Goal: Transaction & Acquisition: Subscribe to service/newsletter

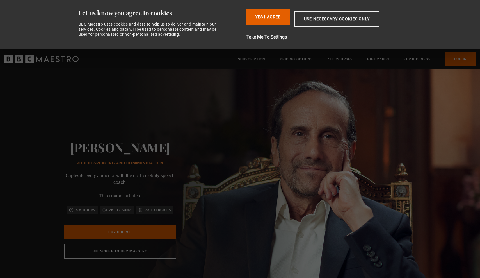
click at [125, 210] on p "26 lessons" at bounding box center [120, 210] width 23 height 6
click at [278, 20] on button "Yes I Agree" at bounding box center [269, 17] width 44 height 16
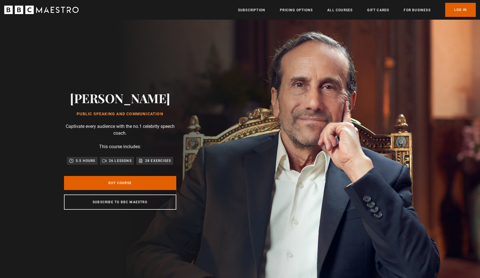
scroll to position [0, 0]
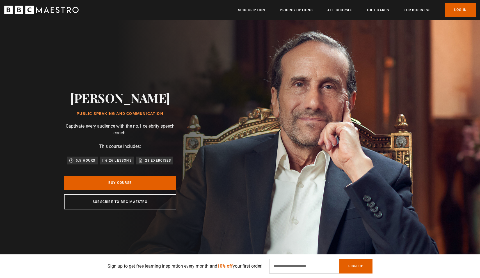
click at [138, 105] on h2 "[PERSON_NAME]" at bounding box center [120, 97] width 100 height 14
click at [86, 158] on p "5.5 hours" at bounding box center [86, 161] width 20 height 6
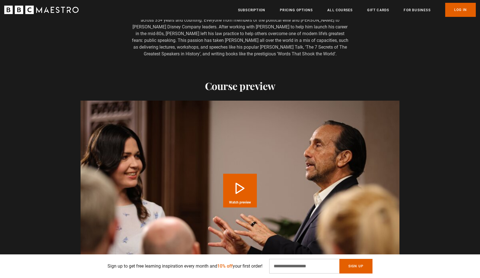
scroll to position [538, 0]
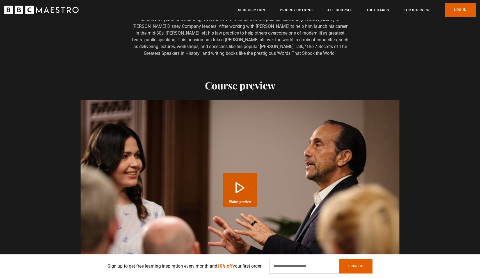
click at [243, 185] on button "Play Course overview for Public Speaking and Communication with Richard Greene …" at bounding box center [240, 190] width 34 height 34
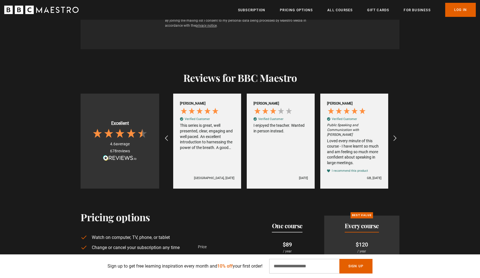
scroll to position [1083, 0]
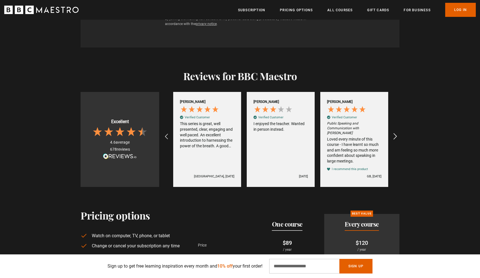
click at [399, 131] on div "REVIEWS.io Carousel Scroll Right" at bounding box center [394, 136] width 15 height 15
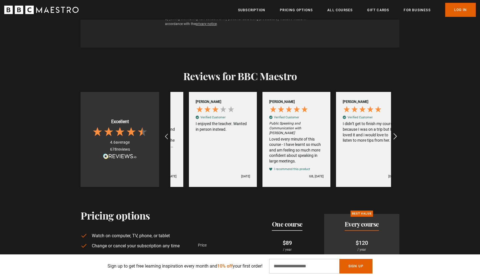
scroll to position [0, 1030]
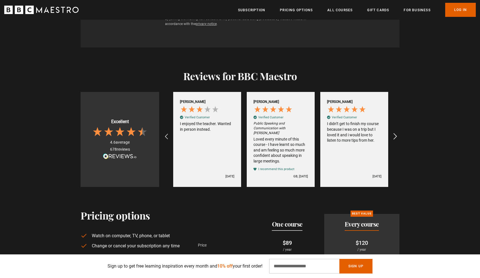
click at [399, 131] on div "REVIEWS.io Carousel Scroll Right" at bounding box center [394, 136] width 15 height 15
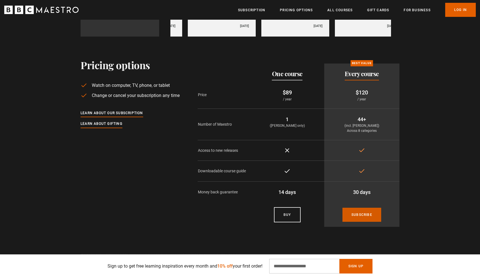
scroll to position [0, 1178]
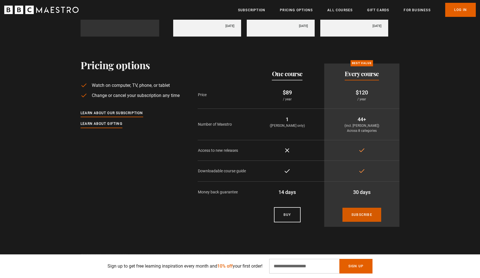
click at [359, 212] on link "Subscribe" at bounding box center [362, 215] width 39 height 14
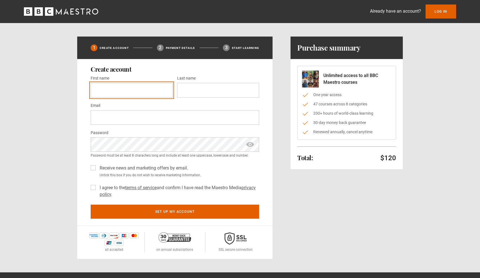
click at [168, 91] on input "First name *" at bounding box center [132, 90] width 82 height 15
click at [167, 90] on input "First name *" at bounding box center [132, 90] width 82 height 15
type input "****"
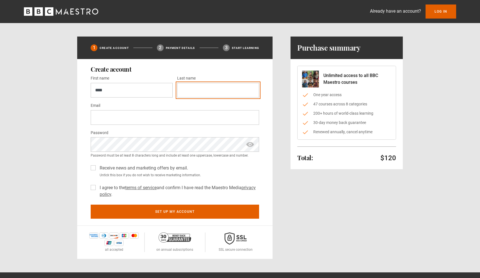
type input "*******"
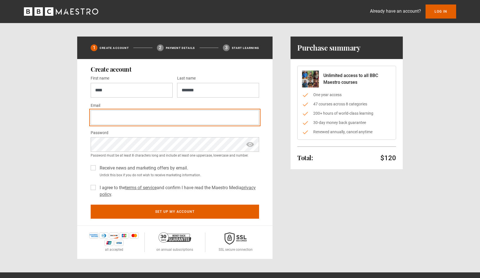
type input "**********"
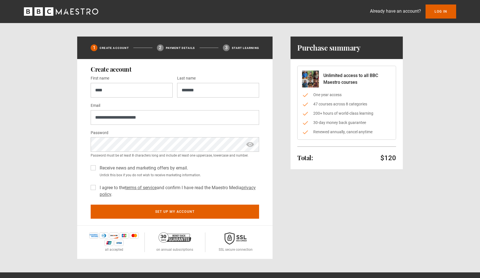
type input "**********"
click at [253, 143] on span "show password" at bounding box center [250, 144] width 9 height 15
click at [97, 167] on label "Receive news and marketing offers by email." at bounding box center [142, 168] width 91 height 7
click at [97, 187] on label "I agree to the terms of service and confirm I have read the Maestro Media priva…" at bounding box center [178, 190] width 162 height 13
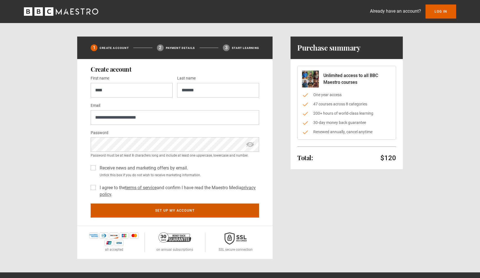
click at [156, 214] on button "Set up my account" at bounding box center [175, 210] width 169 height 14
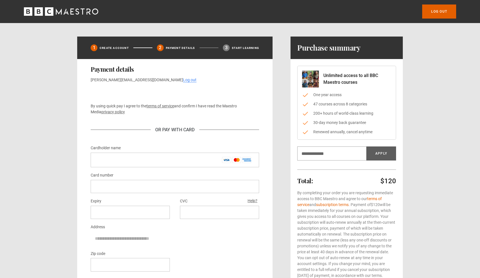
click at [189, 101] on div "By using quick pay I agree to the terms of service and confirm I have read the …" at bounding box center [175, 113] width 169 height 53
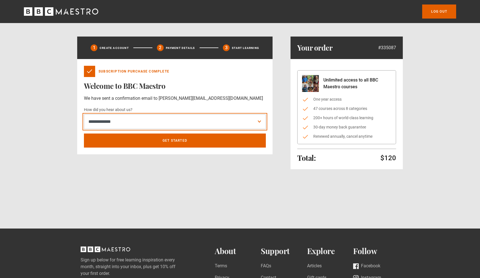
select select "******"
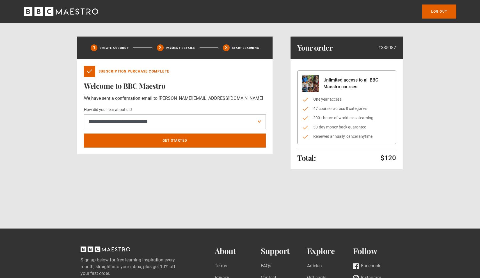
click at [159, 147] on div "**********" at bounding box center [175, 106] width 196 height 95
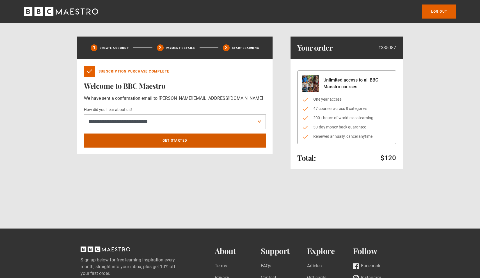
click at [159, 147] on div "**********" at bounding box center [175, 106] width 196 height 95
click at [157, 140] on link "Get Started" at bounding box center [175, 140] width 182 height 14
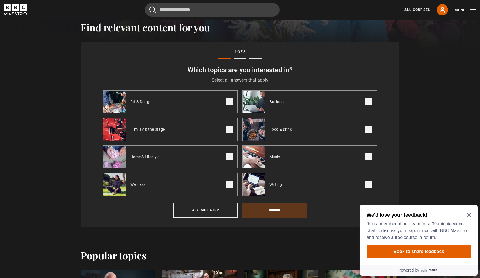
click at [232, 200] on form "Which topics are you interested in? Select all answers that apply Select the to…" at bounding box center [240, 141] width 274 height 152
click at [231, 211] on button "Ask me later" at bounding box center [205, 210] width 65 height 15
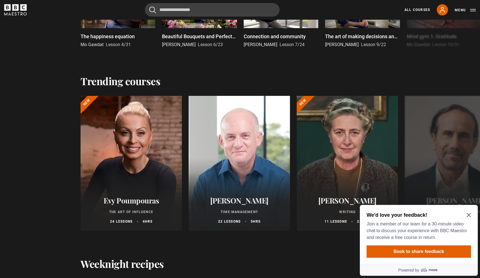
scroll to position [392, 0]
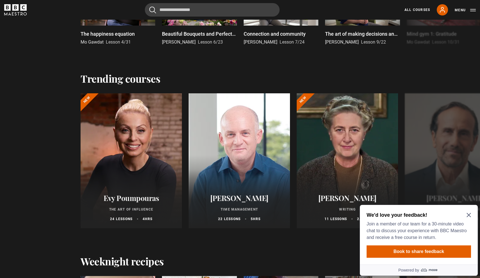
click at [467, 216] on icon "Close Maze Prompt" at bounding box center [469, 215] width 4 height 4
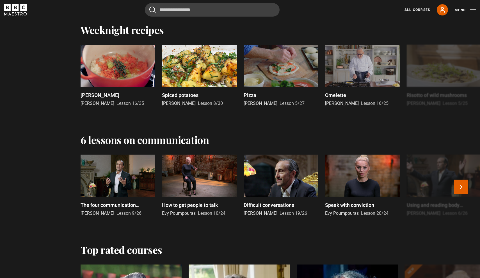
scroll to position [623, 0]
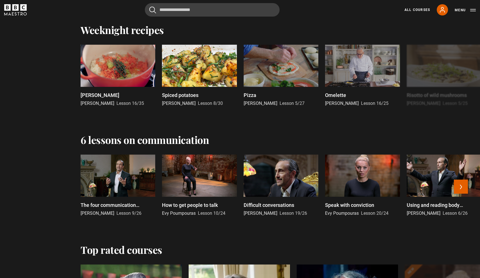
click at [132, 180] on div at bounding box center [118, 176] width 75 height 42
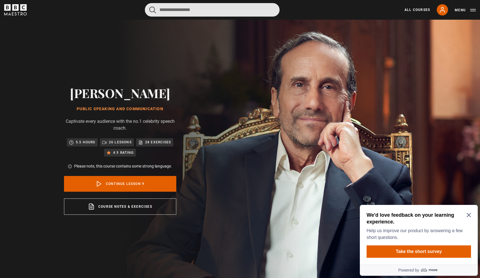
click at [183, 12] on input "Search" at bounding box center [212, 9] width 135 height 13
type input "**********"
click at [153, 10] on button "submit" at bounding box center [152, 9] width 7 height 7
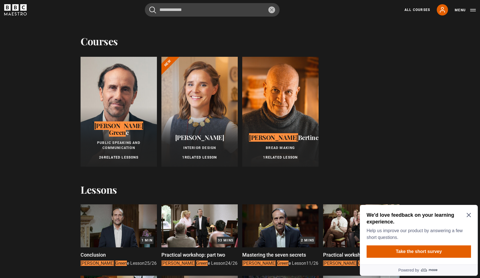
click at [116, 93] on div at bounding box center [119, 112] width 76 height 110
click at [115, 129] on mark "Richard" at bounding box center [118, 125] width 49 height 8
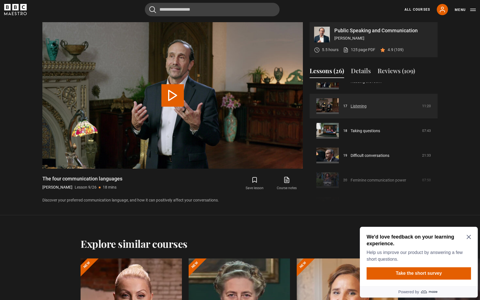
scroll to position [409, 0]
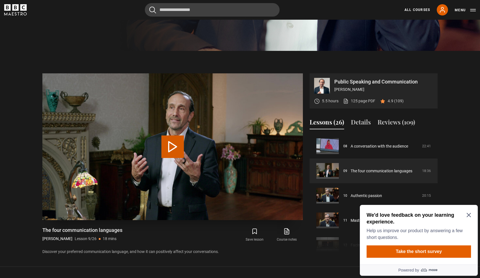
scroll to position [224, 0]
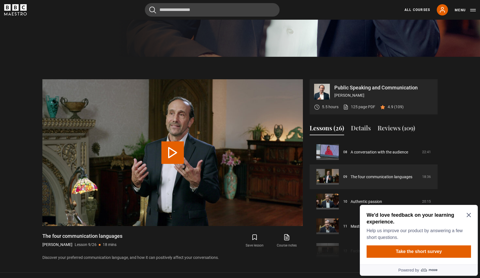
click at [469, 215] on icon "Close Maze Prompt" at bounding box center [469, 215] width 4 height 4
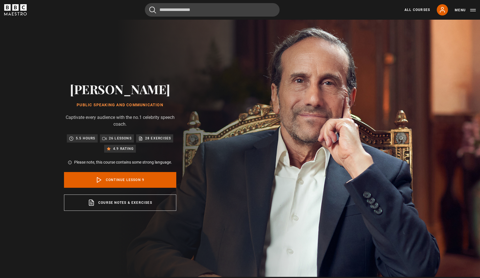
scroll to position [3, 0]
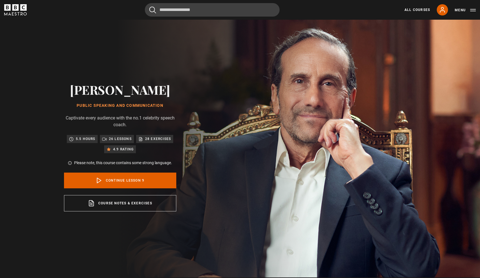
click at [109, 139] on p "26 lessons" at bounding box center [120, 139] width 23 height 6
click at [110, 140] on p "26 lessons" at bounding box center [120, 139] width 23 height 6
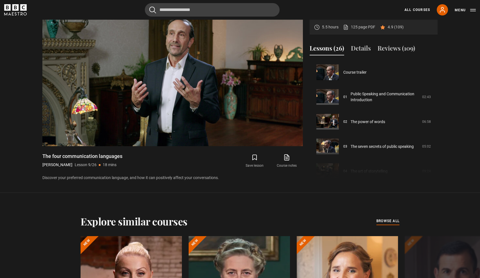
scroll to position [0, 0]
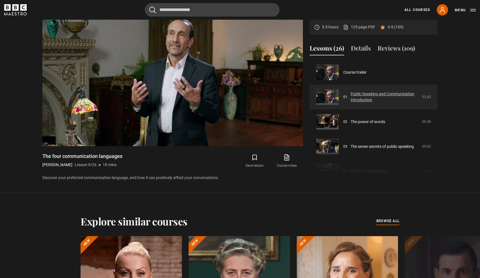
click at [351, 100] on link "Public Speaking and Communication Introduction" at bounding box center [385, 97] width 68 height 12
click at [351, 92] on link "Public Speaking and Communication Introduction" at bounding box center [385, 97] width 68 height 12
click at [357, 96] on link "Public Speaking and Communication Introduction" at bounding box center [385, 97] width 68 height 12
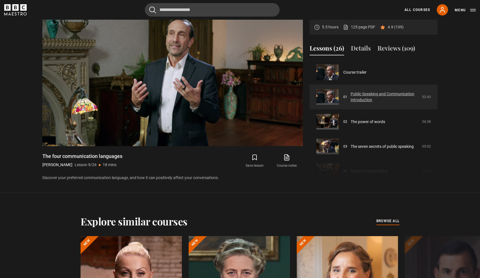
click at [357, 96] on link "Public Speaking and Communication Introduction" at bounding box center [385, 97] width 68 height 12
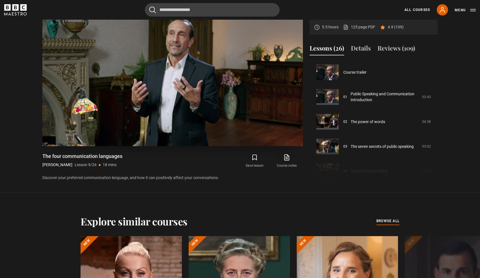
click at [151, 80] on video "Video Player" at bounding box center [172, 72] width 261 height 147
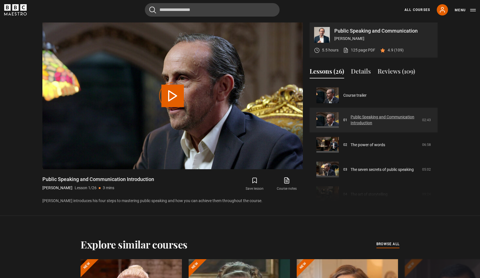
click at [371, 119] on link "Public Speaking and Communication Introduction" at bounding box center [385, 120] width 68 height 12
click at [172, 100] on button "Play Lesson Public Speaking and Communication Introduction" at bounding box center [173, 96] width 22 height 22
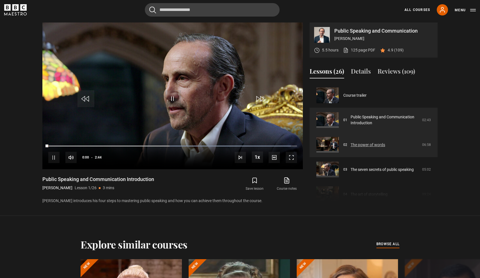
click at [358, 146] on link "The power of words" at bounding box center [368, 145] width 35 height 6
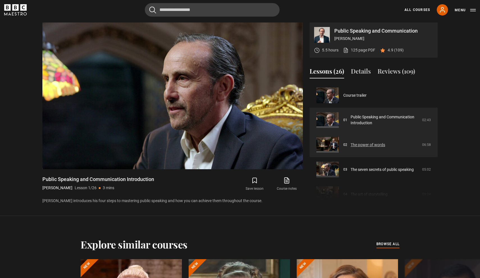
click at [358, 146] on link "The power of words" at bounding box center [368, 145] width 35 height 6
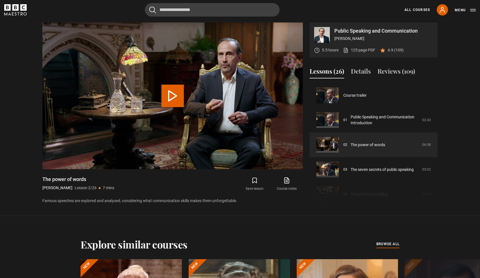
scroll to position [25, 0]
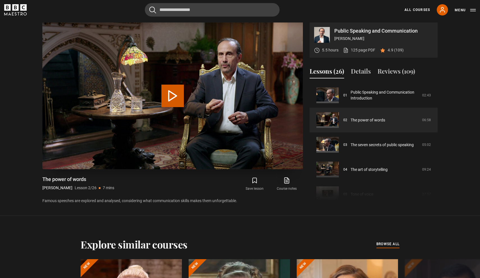
click at [169, 98] on button "Play Lesson The power of words" at bounding box center [173, 96] width 22 height 22
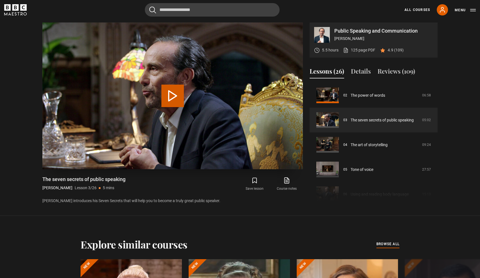
click at [163, 92] on button "Play Lesson The seven secrets of public speaking" at bounding box center [173, 96] width 22 height 22
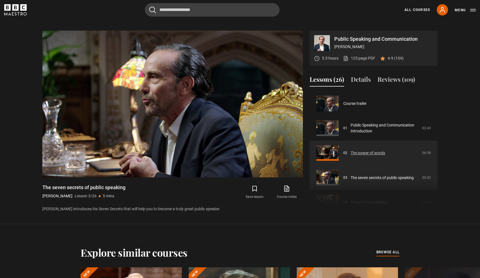
scroll to position [266, 0]
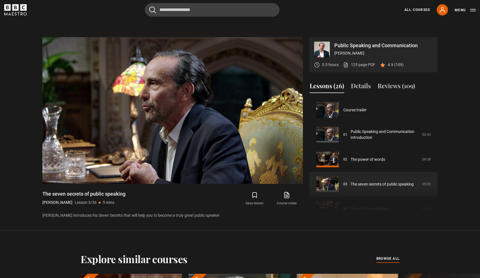
click at [287, 195] on icon at bounding box center [287, 194] width 3 height 4
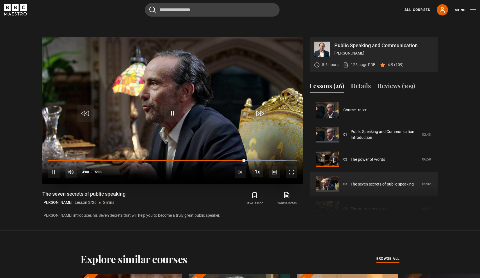
click at [294, 169] on span "Video Player" at bounding box center [291, 171] width 11 height 11
click at [292, 169] on span "Video Player" at bounding box center [291, 171] width 11 height 11
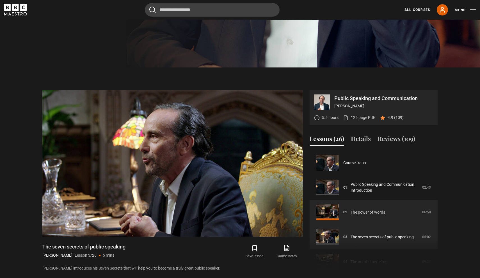
scroll to position [213, 0]
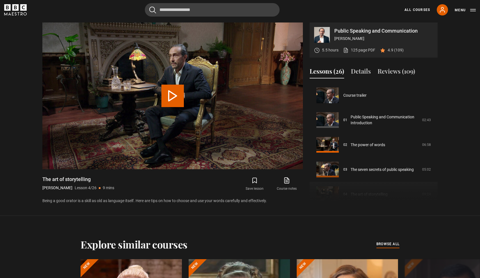
scroll to position [74, 0]
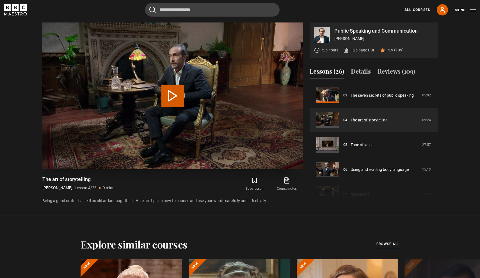
click at [172, 102] on button "Play Lesson The art of storytelling" at bounding box center [173, 96] width 22 height 22
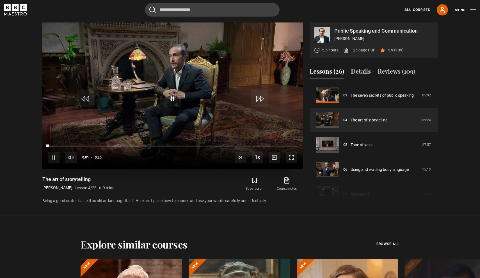
click at [292, 156] on span "Video Player" at bounding box center [291, 157] width 11 height 11
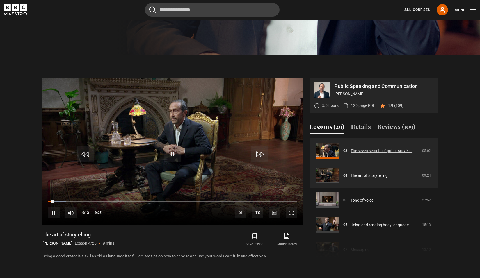
scroll to position [224, 0]
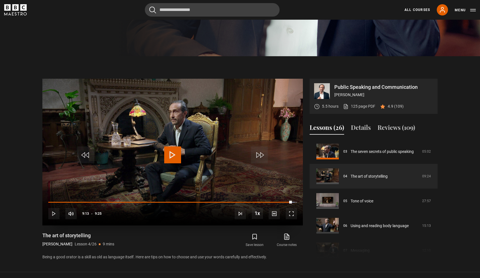
click at [199, 123] on video "Video Player" at bounding box center [172, 152] width 261 height 147
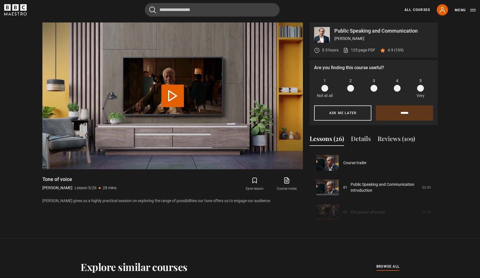
scroll to position [99, 0]
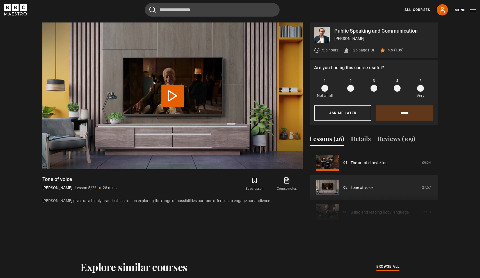
click at [198, 121] on video "Video Player" at bounding box center [172, 95] width 261 height 147
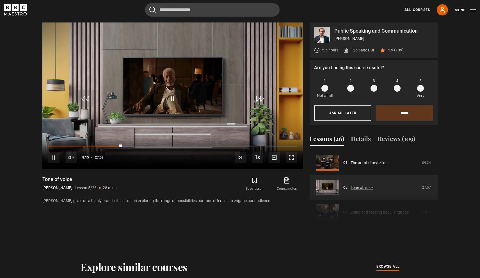
click at [340, 110] on button "Ask me later" at bounding box center [342, 112] width 57 height 15
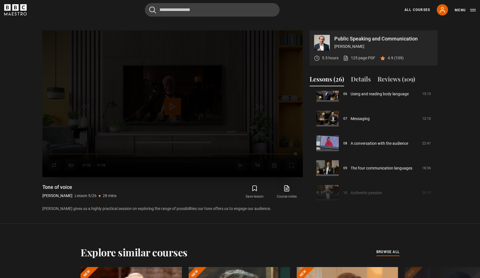
scroll to position [273, 0]
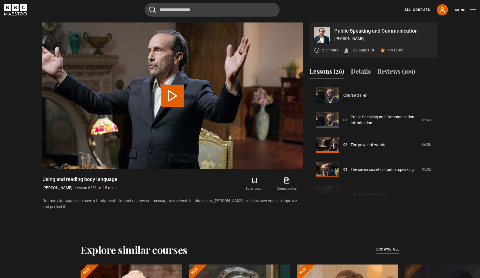
scroll to position [124, 0]
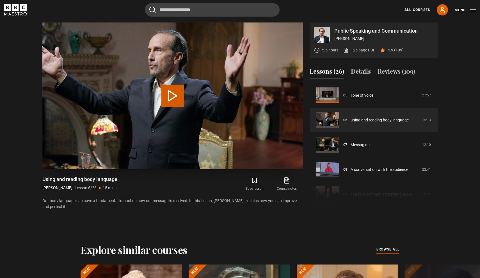
click at [180, 97] on button "Play Lesson Using and reading body language" at bounding box center [173, 96] width 22 height 22
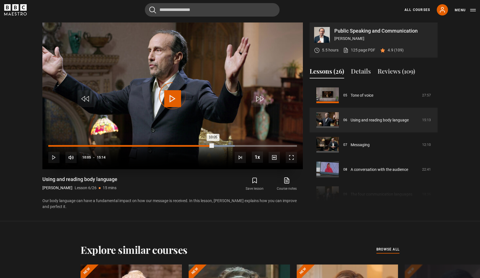
click at [213, 146] on div "Loaded : 74.94% 10:05 10:05" at bounding box center [172, 146] width 249 height 2
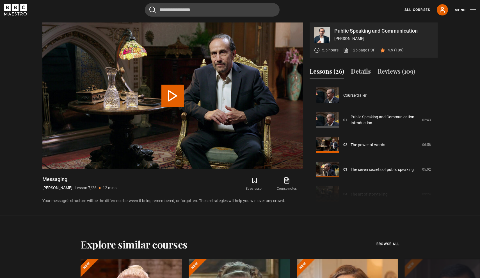
scroll to position [148, 0]
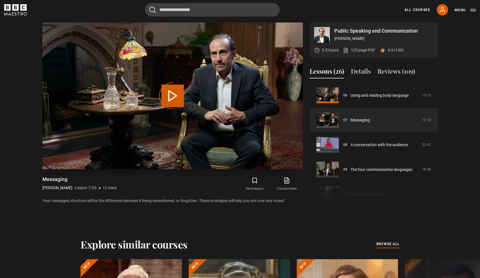
click at [175, 98] on div "Video Player is loading." at bounding box center [173, 96] width 28 height 28
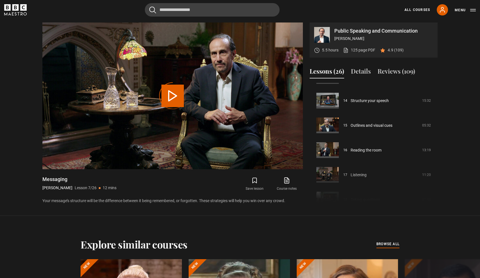
scroll to position [344, 0]
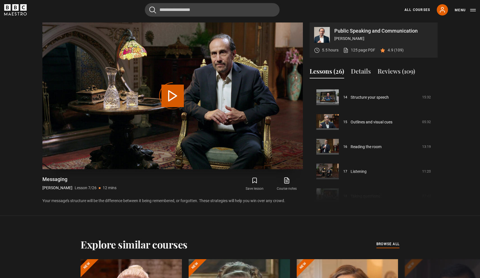
click at [178, 99] on div "Video Player is loading." at bounding box center [173, 96] width 28 height 28
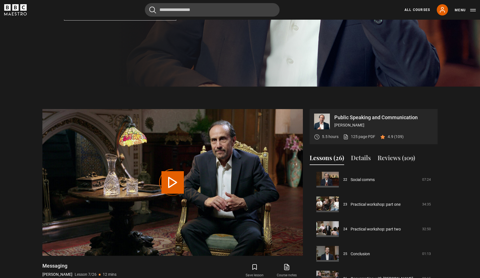
scroll to position [215, 0]
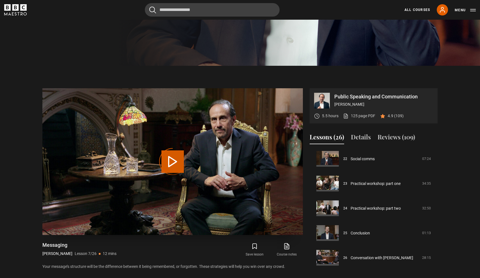
click at [215, 137] on video "Video Player" at bounding box center [172, 161] width 261 height 147
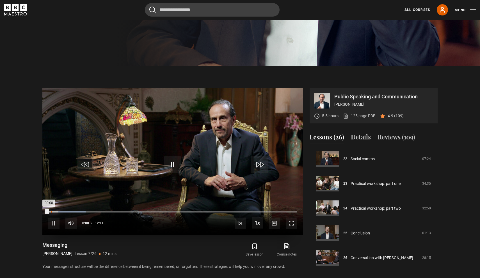
click at [51, 211] on div "Loaded : 15.03% 00:08 00:00" at bounding box center [172, 212] width 249 height 2
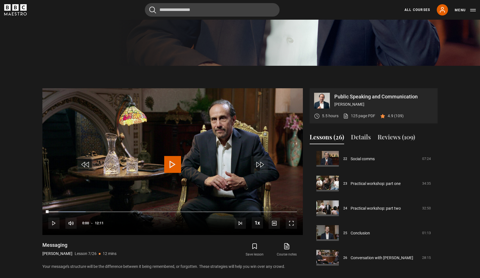
drag, startPoint x: 51, startPoint y: 211, endPoint x: 37, endPoint y: 209, distance: 14.2
click at [35, 209] on section "Public Speaking and Communication [PERSON_NAME] 5.5 hours 125 page PDF (opens i…" at bounding box center [240, 174] width 480 height 216
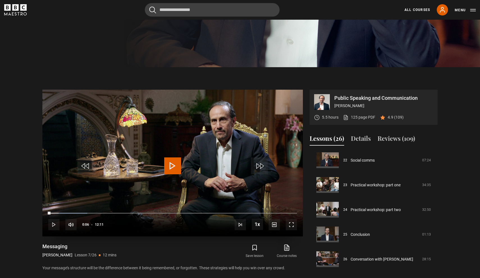
drag, startPoint x: 69, startPoint y: 212, endPoint x: 55, endPoint y: 214, distance: 14.0
click at [51, 214] on div "00:00" at bounding box center [49, 213] width 2 height 1
click at [83, 188] on video "Video Player" at bounding box center [172, 163] width 261 height 147
click at [72, 190] on video "Video Player" at bounding box center [172, 163] width 261 height 147
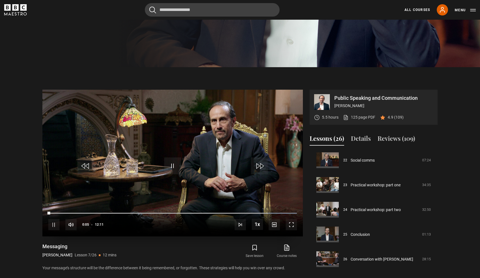
click at [158, 186] on video "Video Player" at bounding box center [172, 163] width 261 height 147
